Goal: Share content: Share content

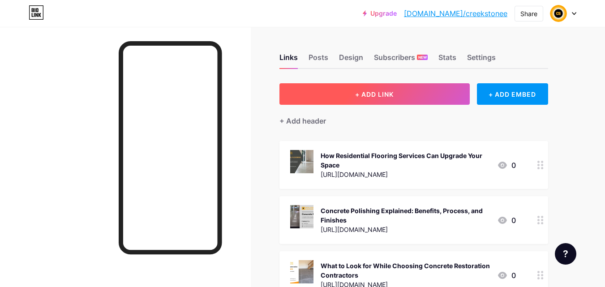
click at [438, 98] on button "+ ADD LINK" at bounding box center [374, 93] width 190 height 21
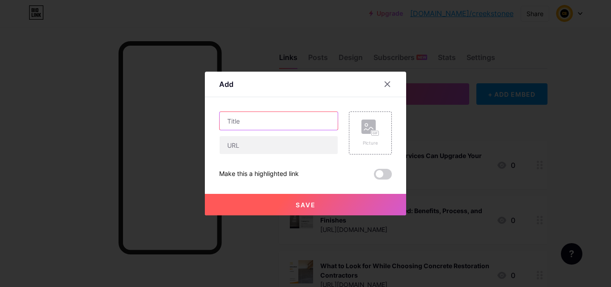
click at [246, 124] on input "text" at bounding box center [279, 121] width 118 height 18
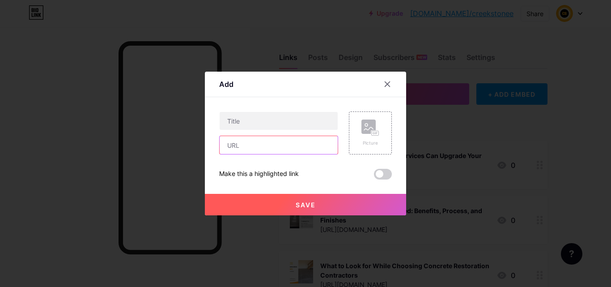
drag, startPoint x: 240, startPoint y: 151, endPoint x: 216, endPoint y: 90, distance: 65.7
click at [240, 151] on input "text" at bounding box center [279, 145] width 118 height 18
paste input "[URL][DOMAIN_NAME]"
type input "[URL][DOMAIN_NAME]"
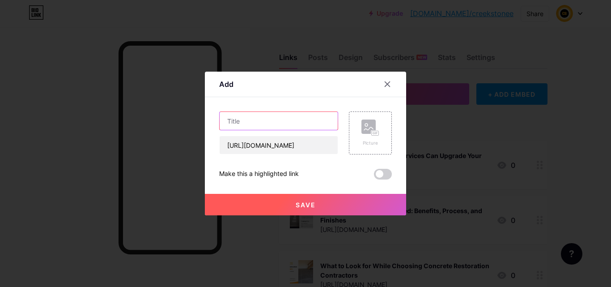
click at [250, 124] on input "text" at bounding box center [279, 121] width 118 height 18
paste input "Top Benefits of Choosing Concrete for Commercial Flooring Installation"
type input "Top Benefits of Choosing Concrete for Commercial Flooring Installation"
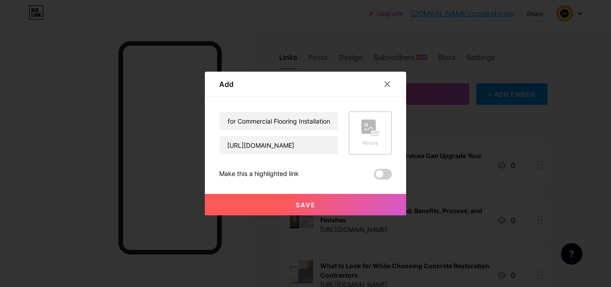
click at [366, 129] on icon at bounding box center [368, 128] width 9 height 3
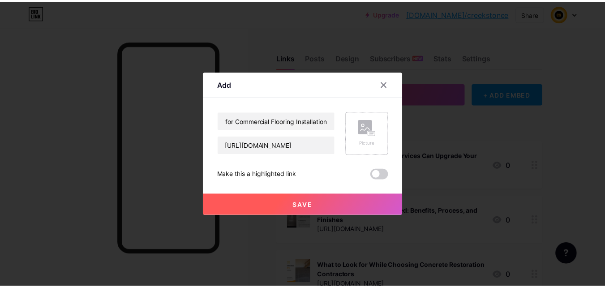
scroll to position [0, 0]
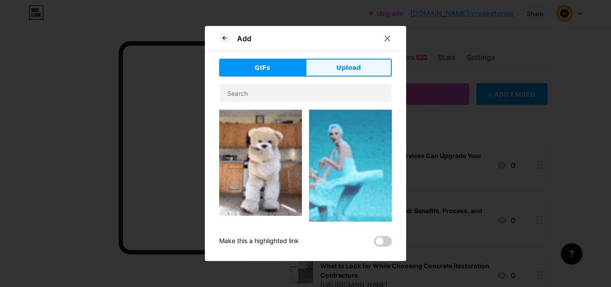
click at [327, 76] on button "Upload" at bounding box center [349, 68] width 86 height 18
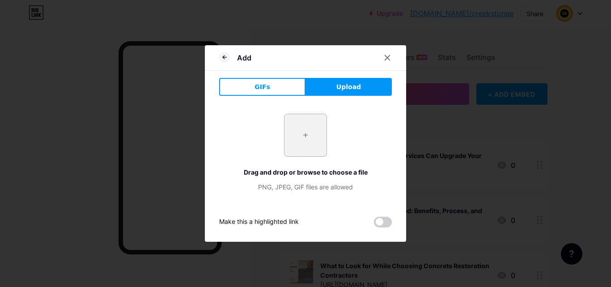
click at [309, 139] on input "file" at bounding box center [306, 135] width 42 height 42
type input "C:\fakepath\Top Benefits of Commercial Flooring Installation for Your Business.…"
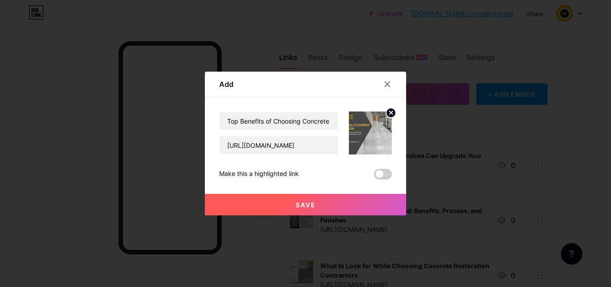
click at [323, 203] on button "Save" at bounding box center [305, 204] width 201 height 21
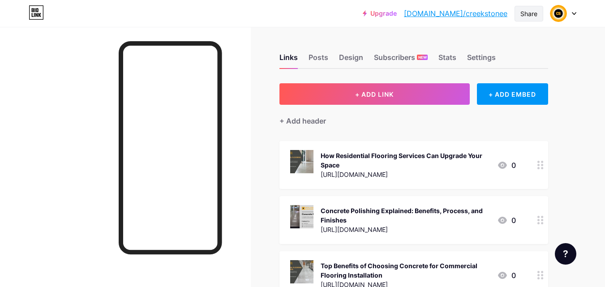
click at [517, 13] on div "Share" at bounding box center [528, 14] width 29 height 16
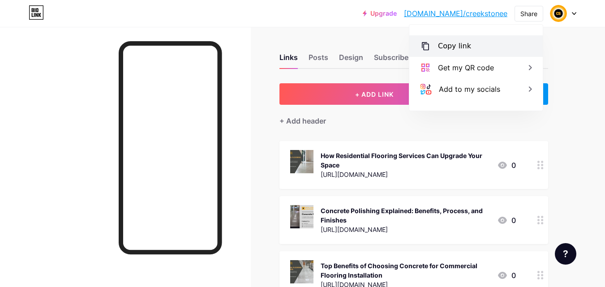
click at [474, 43] on div "Copy link" at bounding box center [475, 45] width 133 height 21
